Goal: Find specific page/section: Find specific page/section

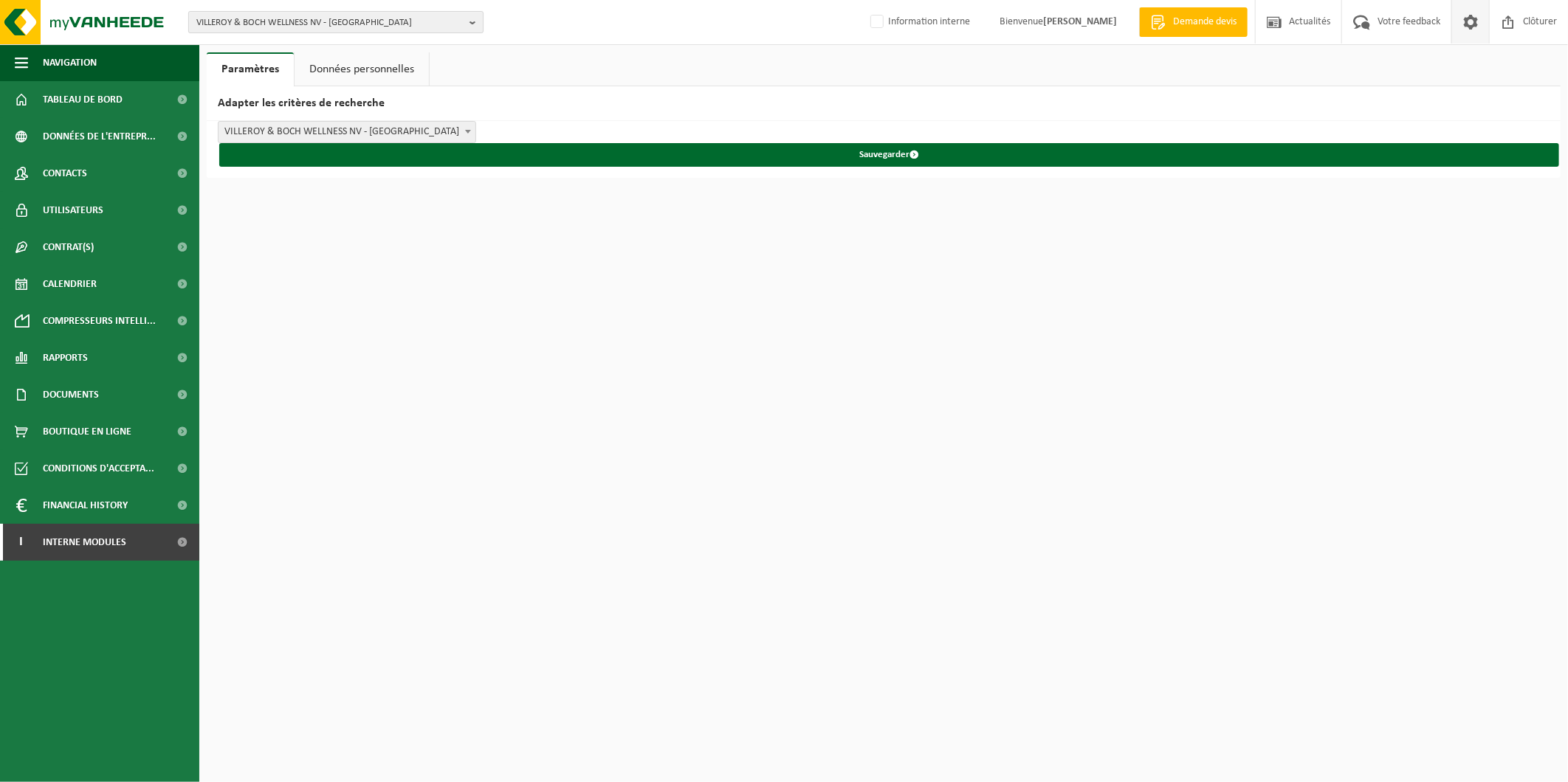
click at [443, 20] on span "VILLEROY & BOCH WELLNESS NV - ROESELARE" at bounding box center [330, 22] width 267 height 22
click at [431, 46] on input "text" at bounding box center [335, 45] width 287 height 19
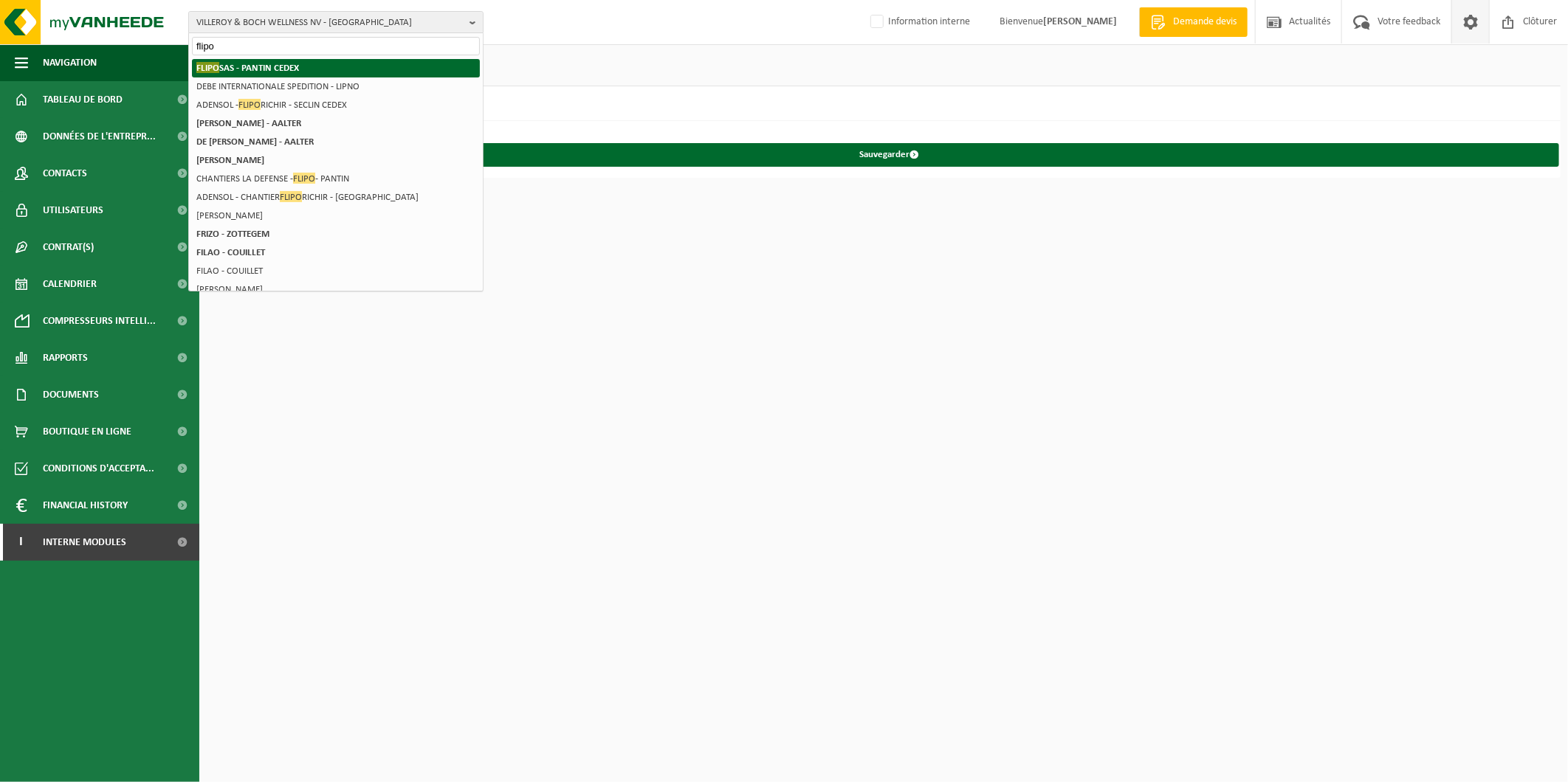
type input "flipo"
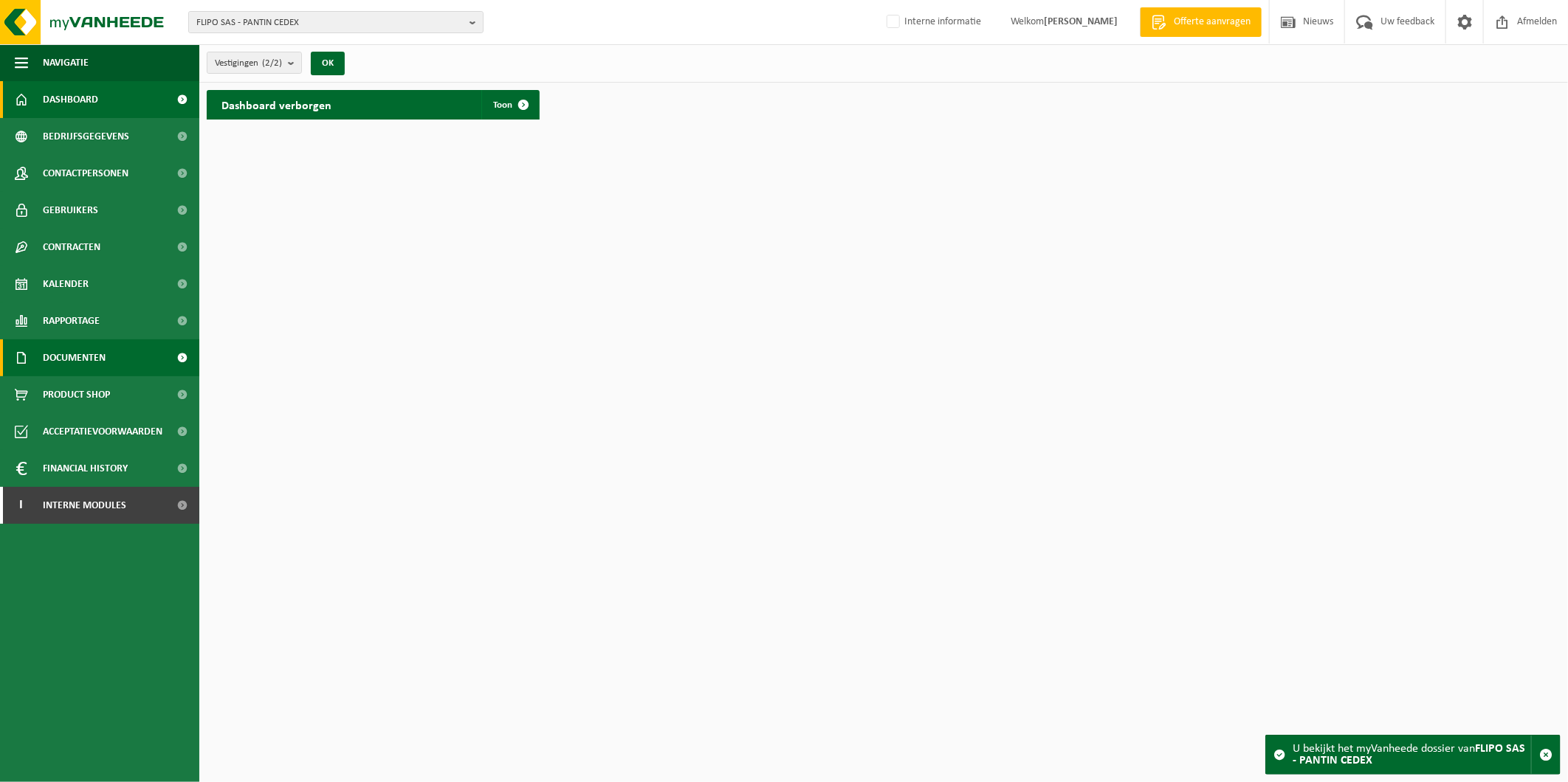
click at [74, 352] on span "Documenten" at bounding box center [74, 358] width 63 height 36
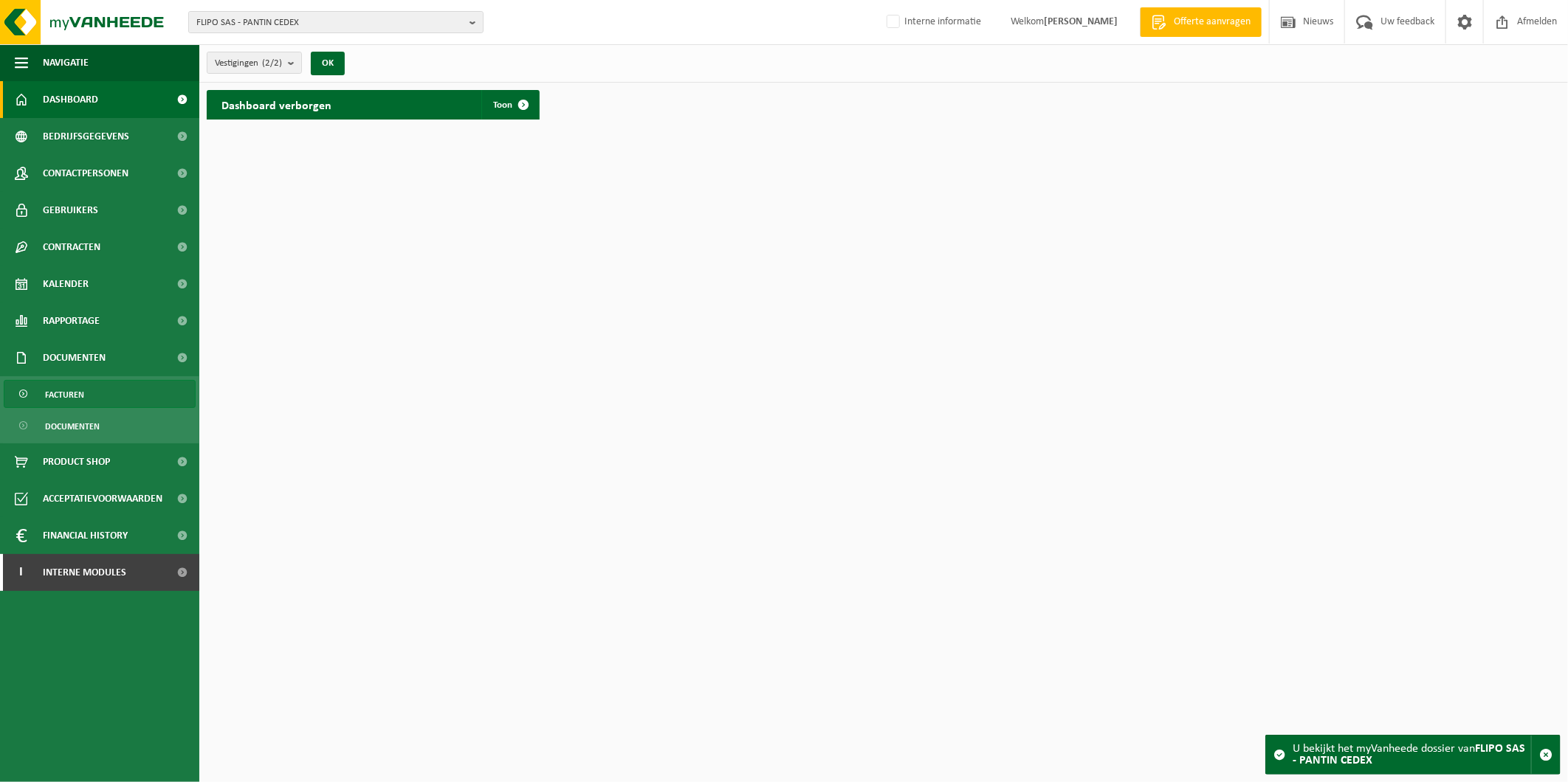
click at [90, 386] on link "Facturen" at bounding box center [100, 394] width 192 height 28
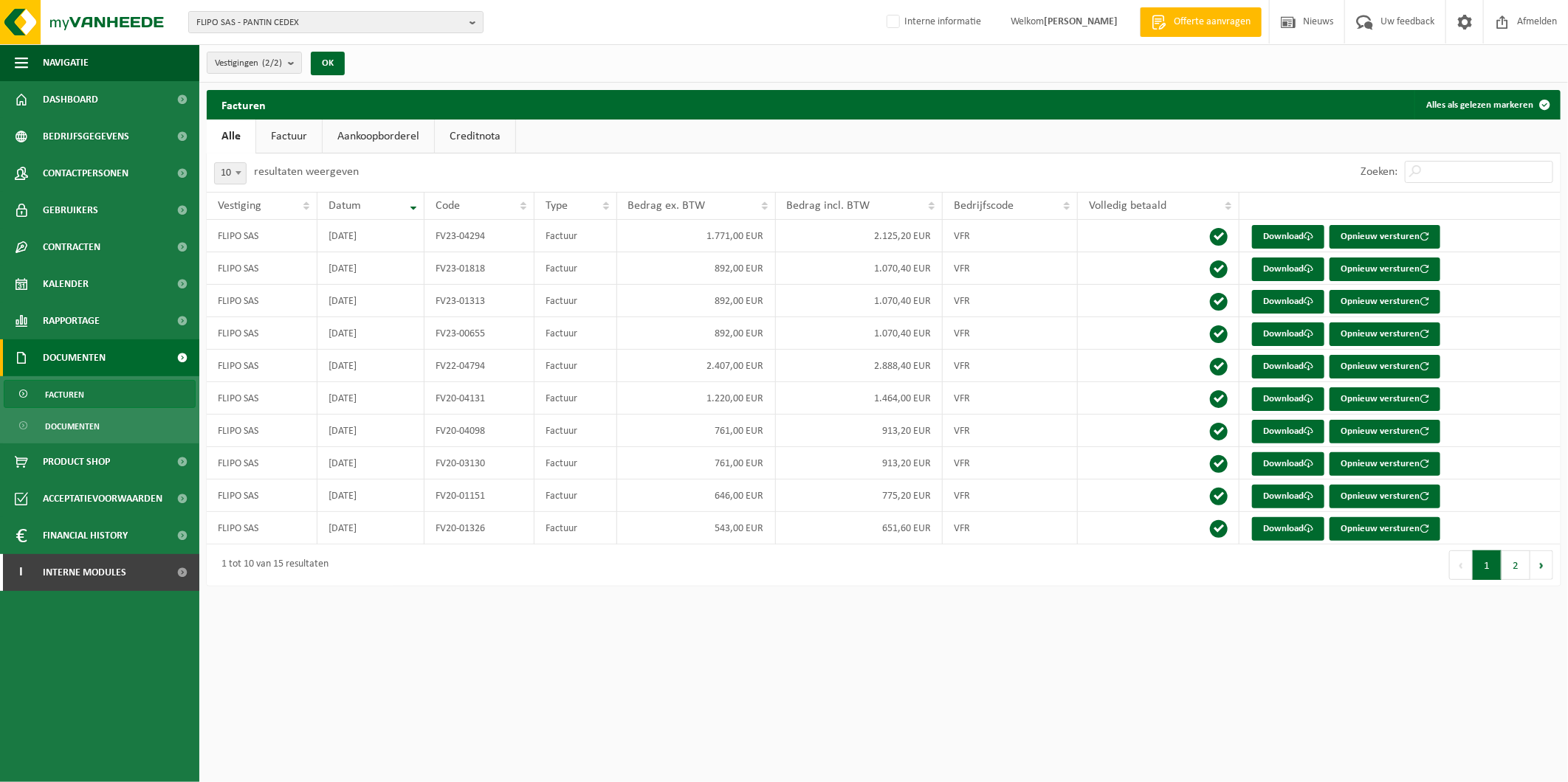
click at [794, 691] on html "FLIPO SAS - PANTIN CEDEX CHANTIER : TOUR DE LA DEFENSE - FLIPO - PANTIN FLIPO S…" at bounding box center [784, 391] width 1568 height 782
